Goal: Navigation & Orientation: Find specific page/section

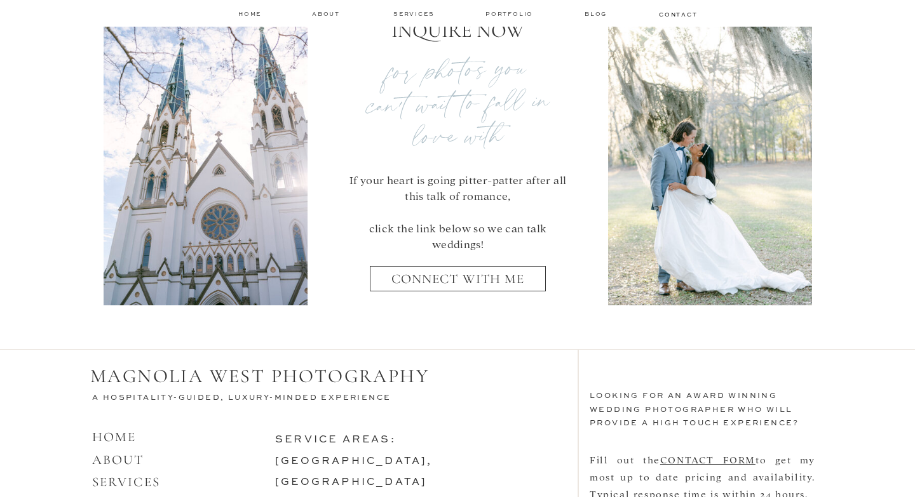
scroll to position [5018, 0]
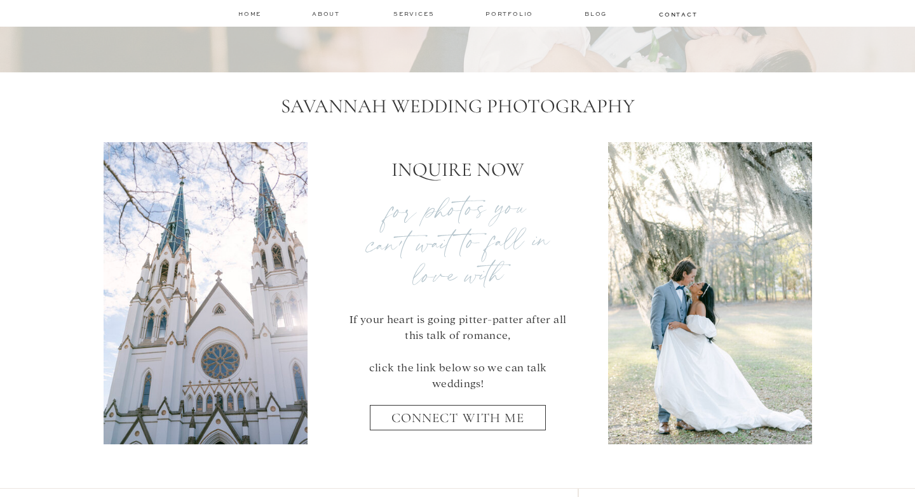
click at [468, 422] on nav "connect with me" at bounding box center [457, 422] width 159 height 25
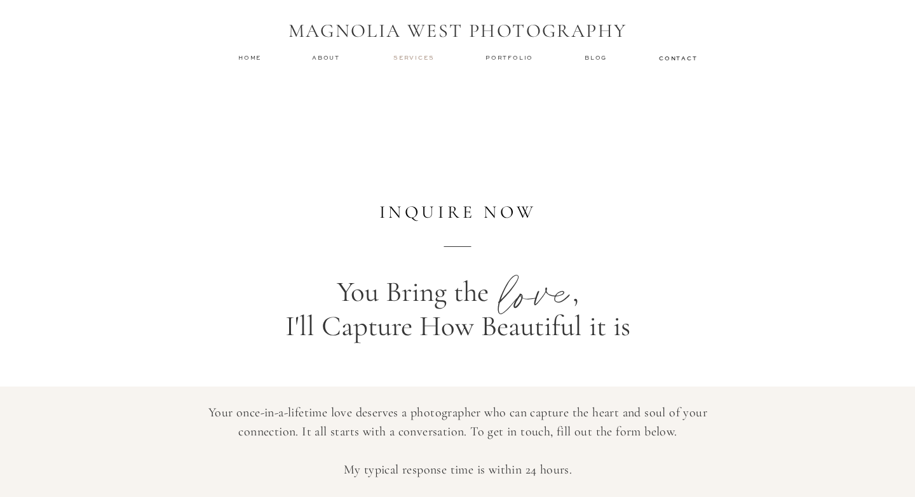
click at [420, 59] on nav "services" at bounding box center [414, 57] width 43 height 8
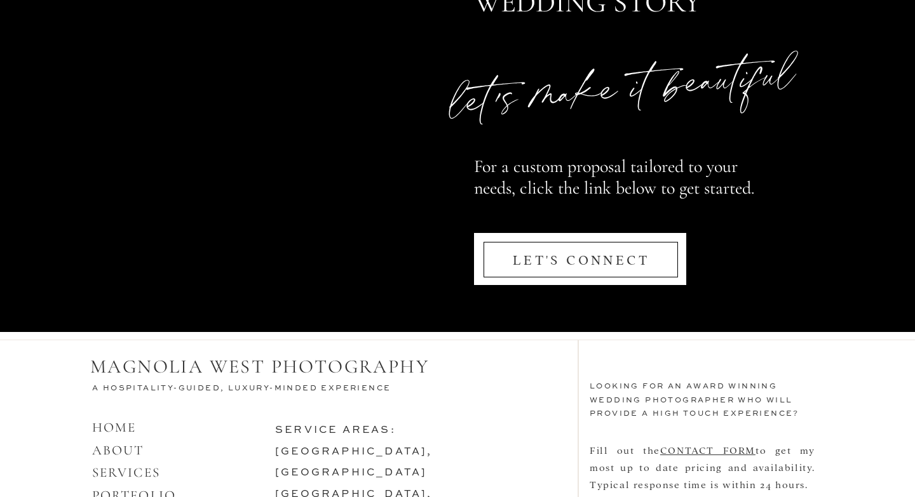
scroll to position [6174, 0]
